Goal: Book appointment/travel/reservation

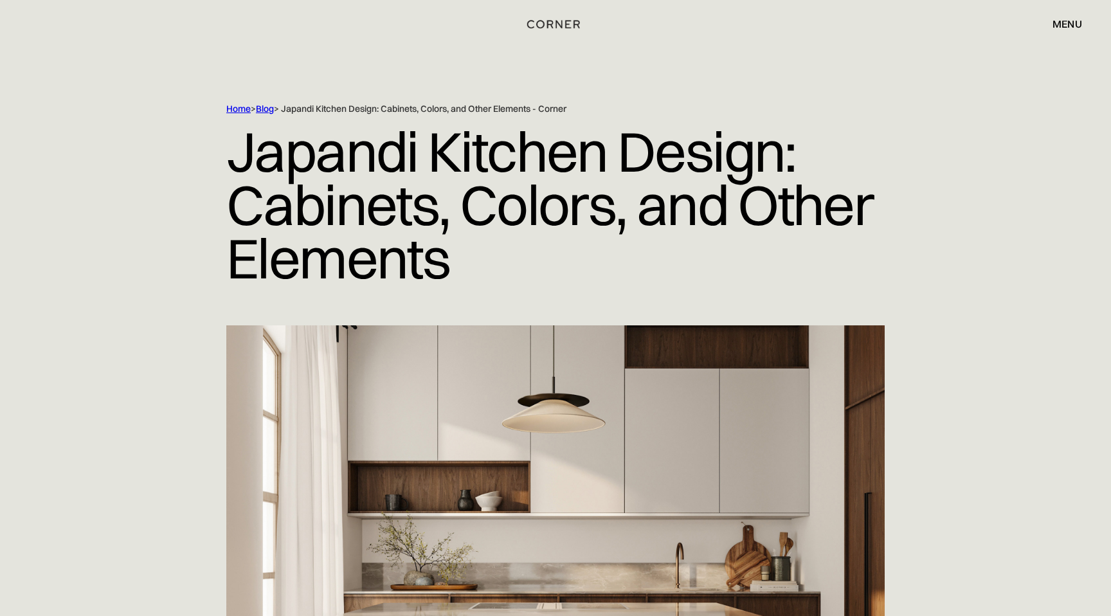
click at [555, 24] on img "home" at bounding box center [553, 24] width 53 height 17
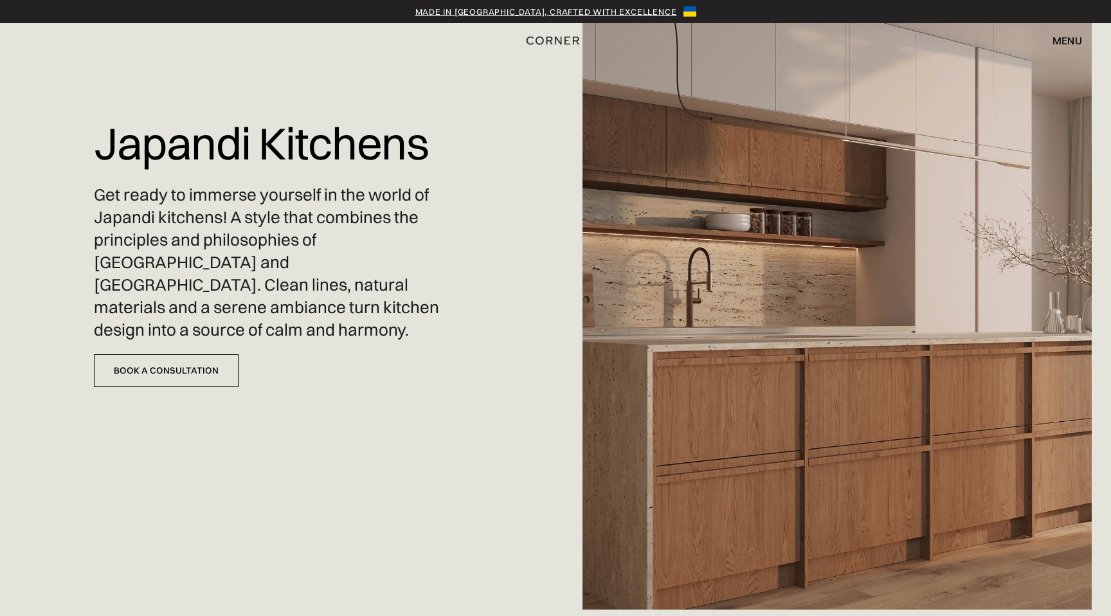
scroll to position [8, 0]
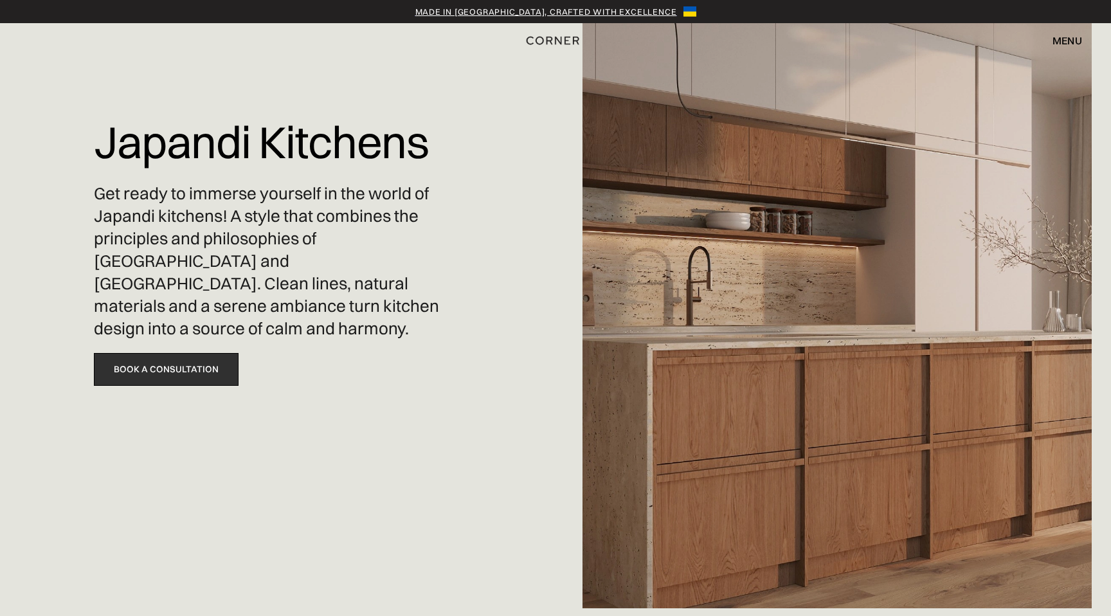
click at [213, 353] on link "Book a Consultation" at bounding box center [166, 369] width 145 height 33
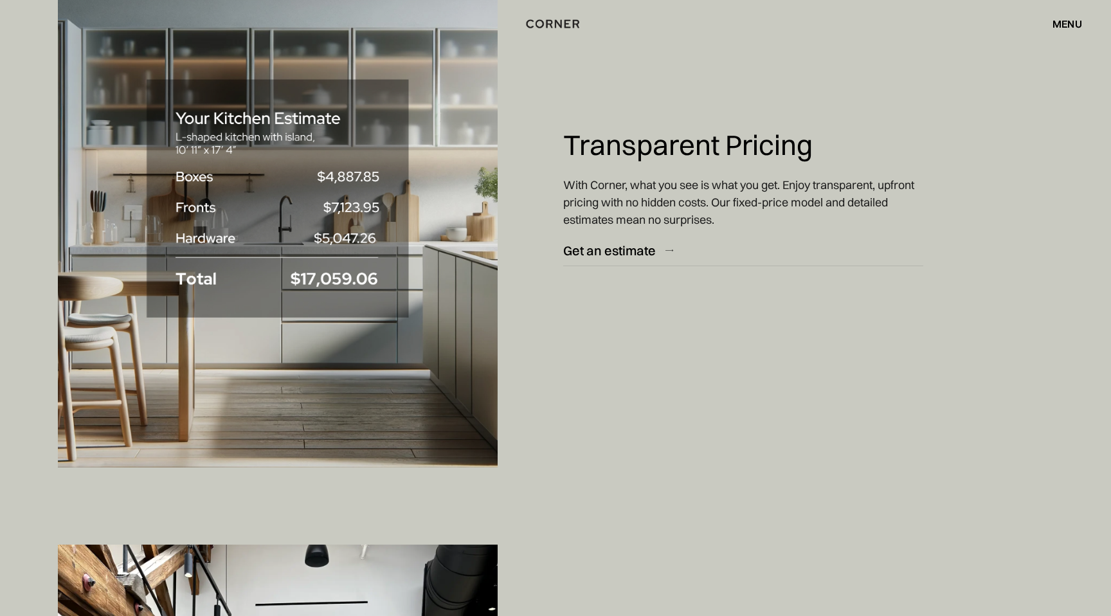
scroll to position [6181, 0]
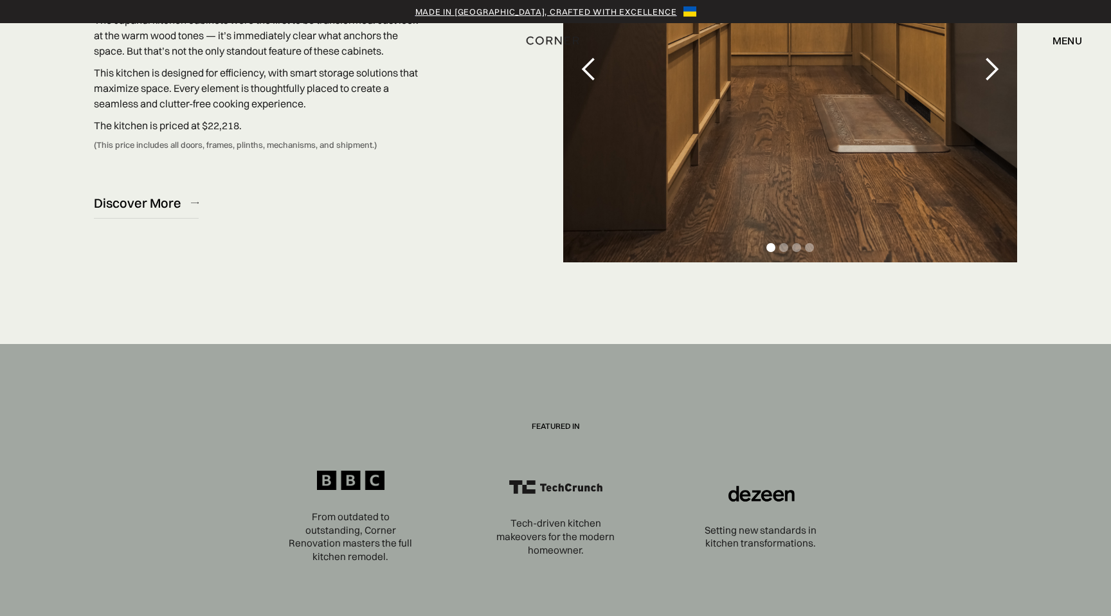
scroll to position [4536, 0]
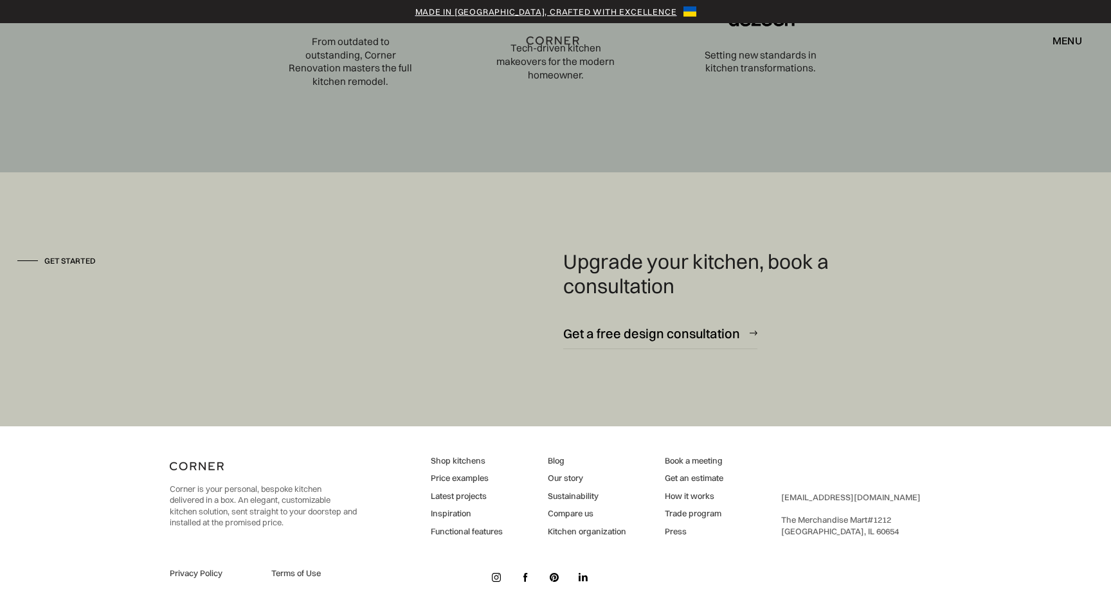
click at [534, 14] on div "Made in [GEOGRAPHIC_DATA], crafted with excellence" at bounding box center [546, 11] width 262 height 13
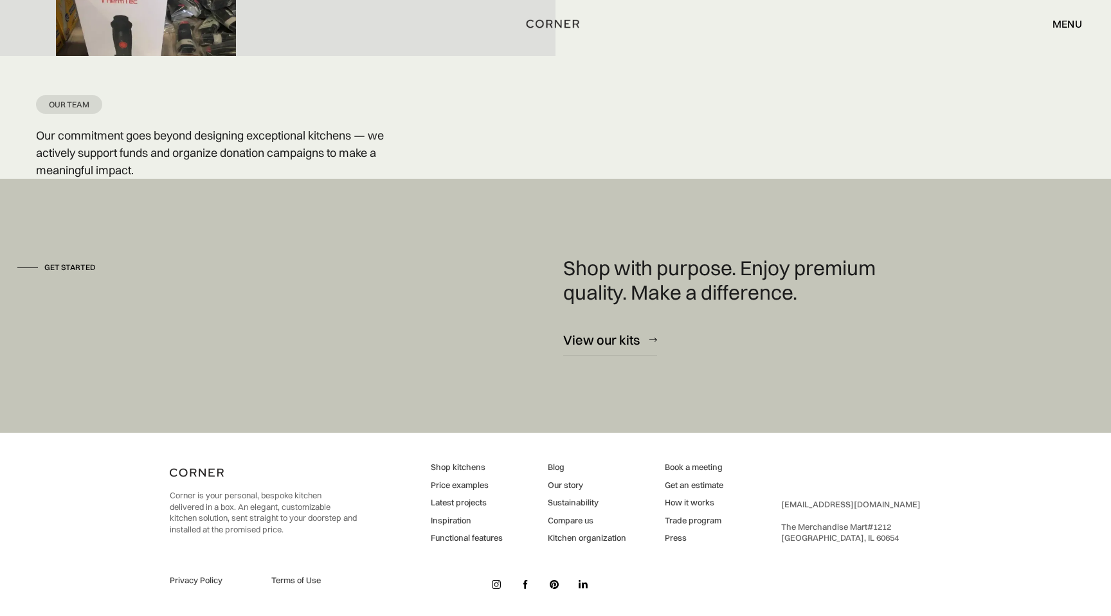
scroll to position [3236, 0]
